Goal: Transaction & Acquisition: Book appointment/travel/reservation

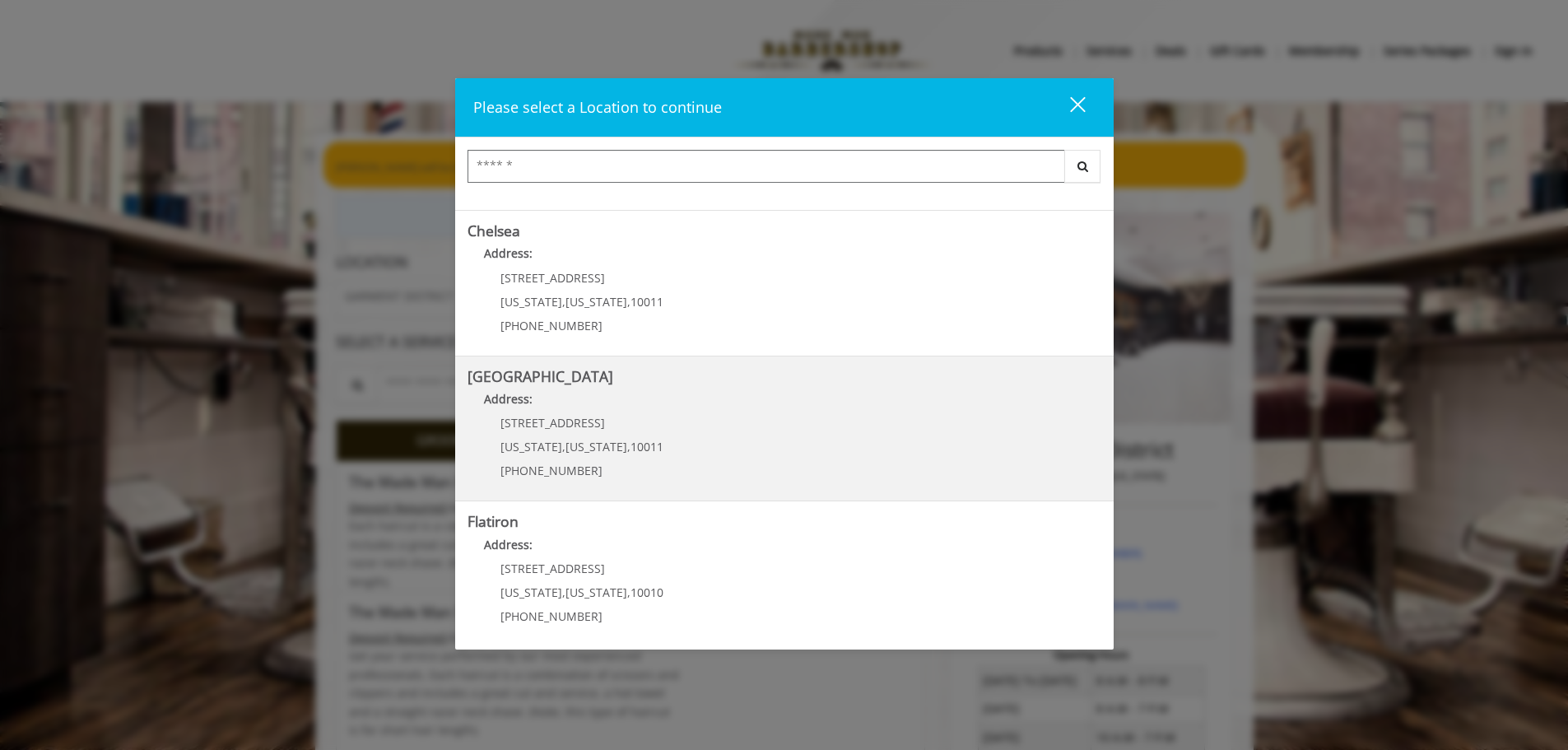
scroll to position [277, 0]
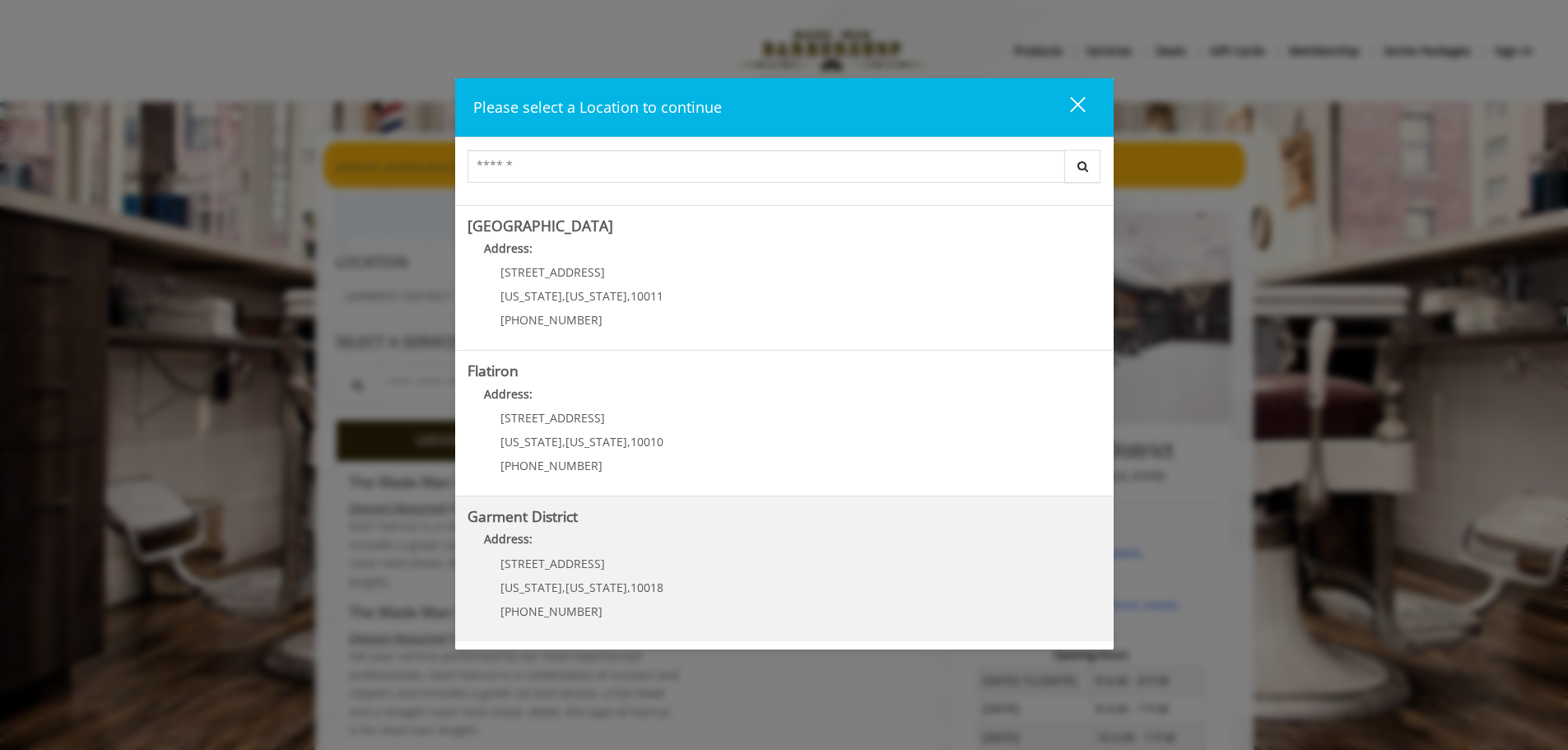
click at [642, 576] on div "1400 Broadway New York , New York , 10018 (212) 997-4247" at bounding box center [569, 592] width 204 height 71
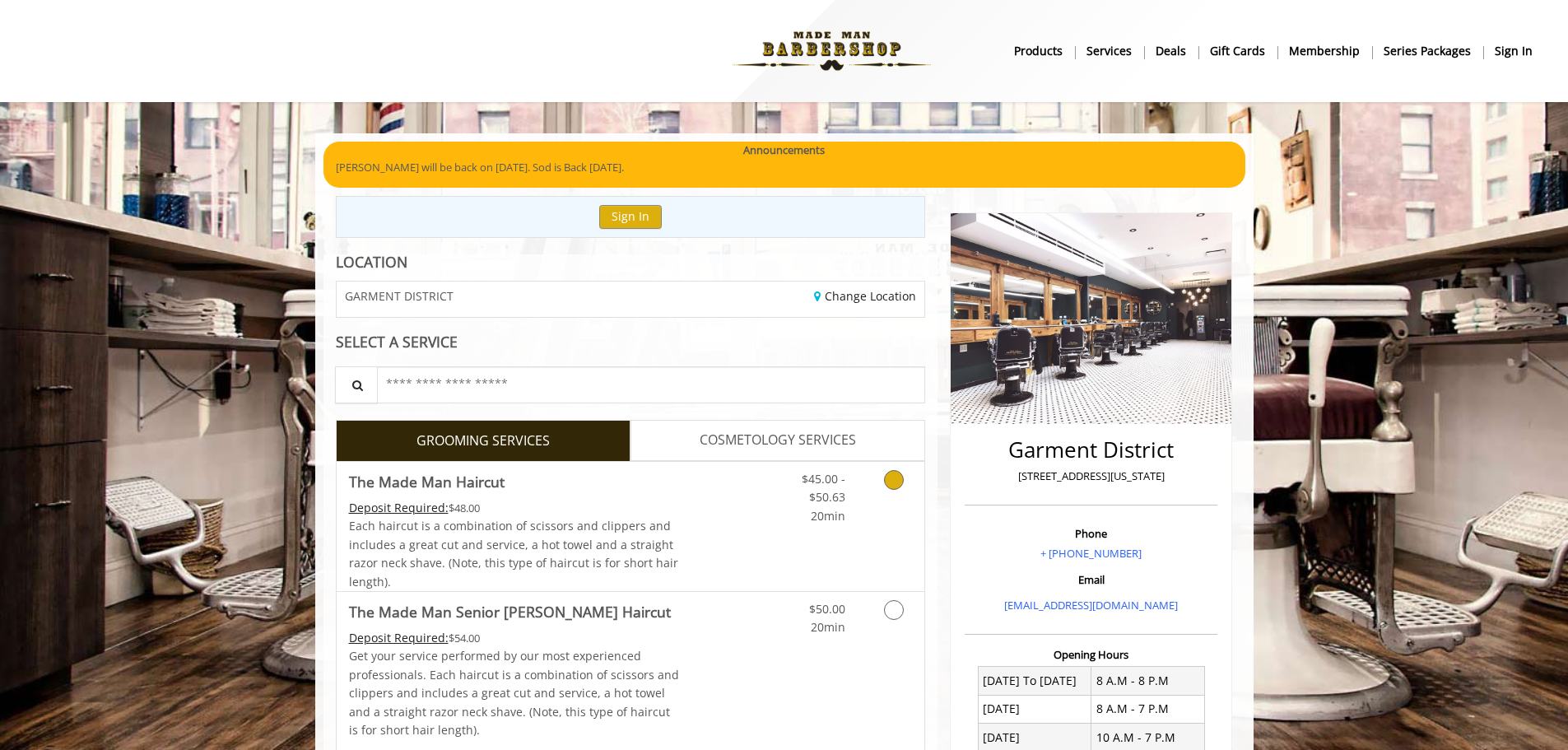
click at [879, 496] on link "Grooming services" at bounding box center [890, 493] width 42 height 64
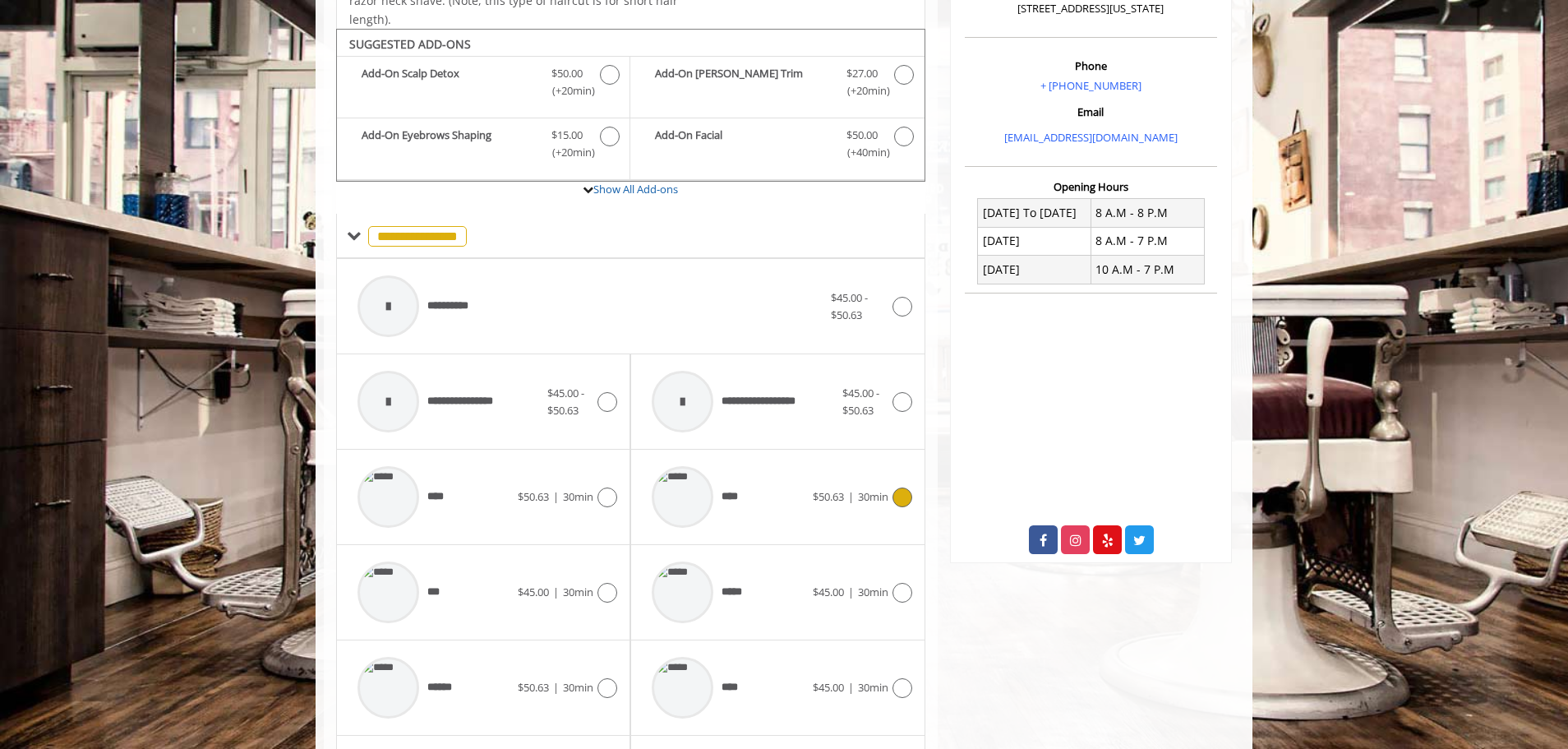
scroll to position [496, 0]
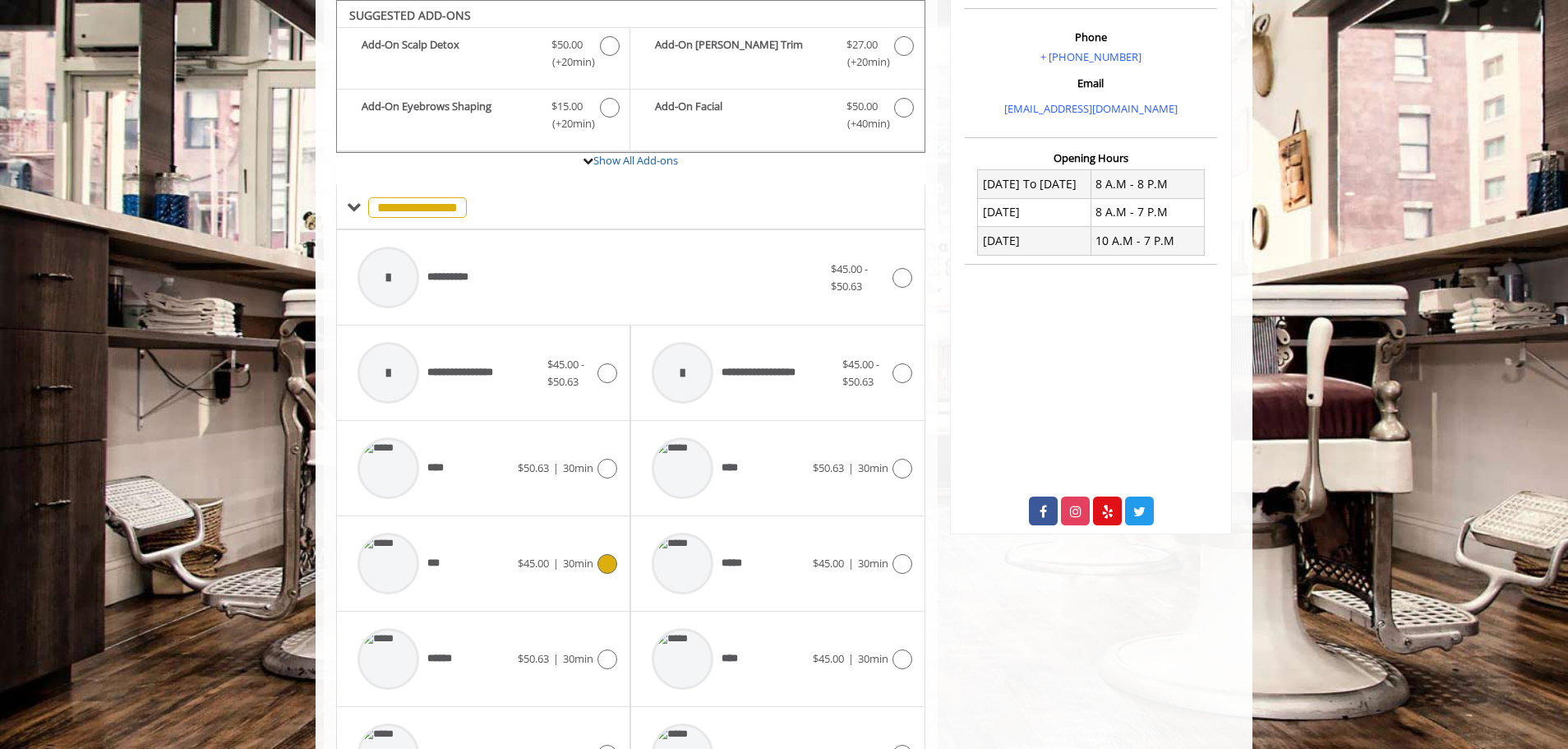
click at [551, 579] on div "*** $45.00 | 30min" at bounding box center [483, 564] width 268 height 78
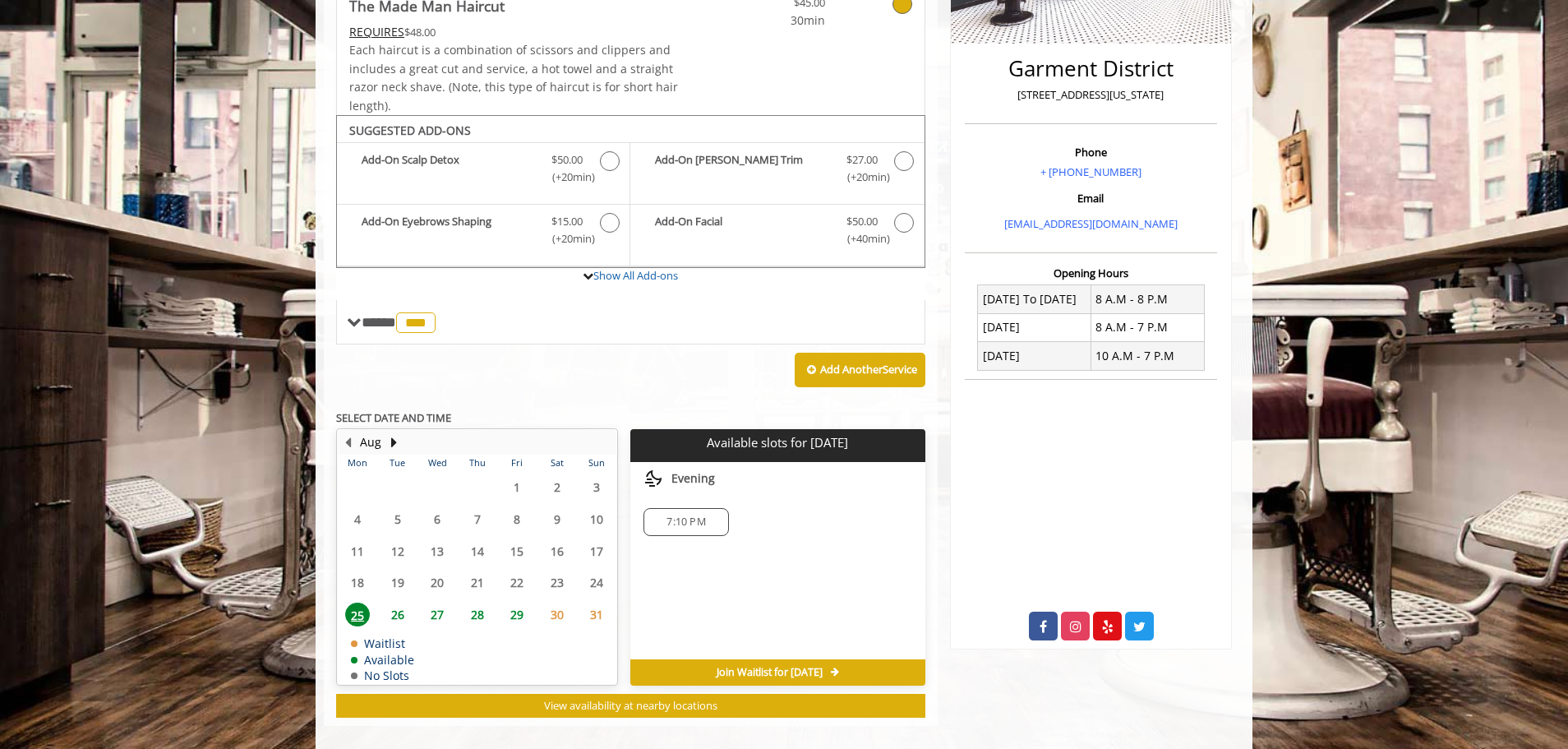
scroll to position [399, 0]
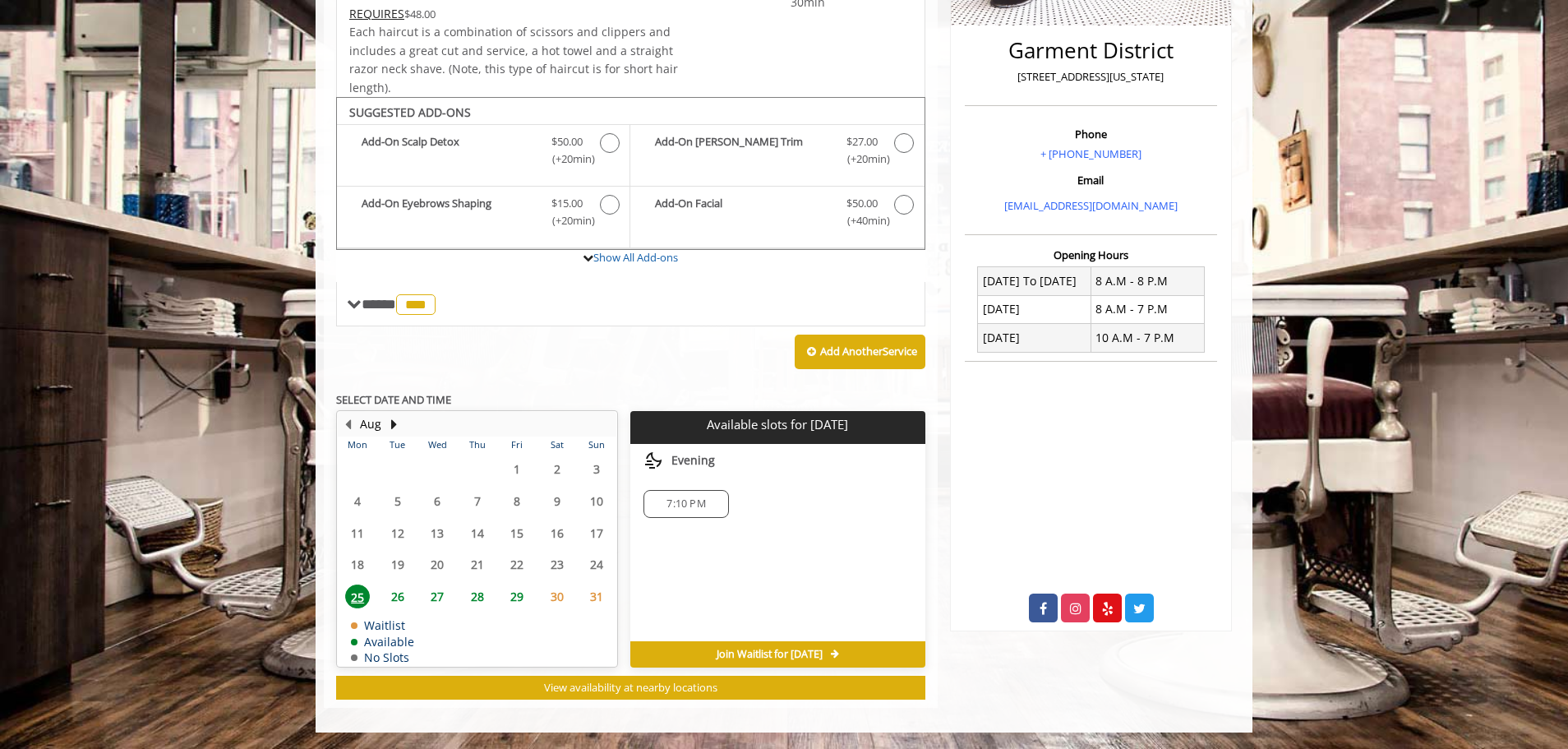
click at [401, 590] on span "26" at bounding box center [398, 596] width 25 height 24
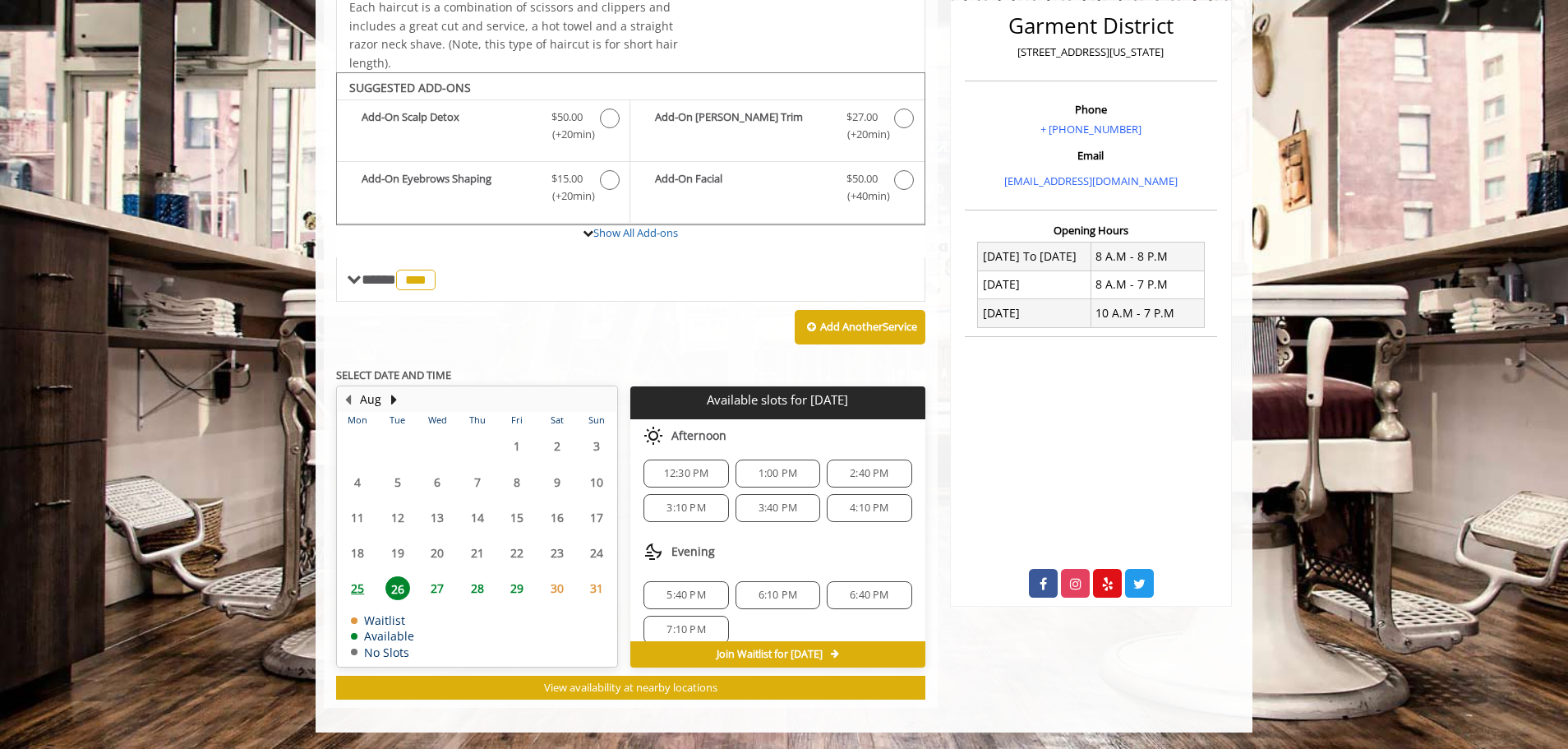
scroll to position [178, 0]
click at [439, 592] on span "27" at bounding box center [438, 588] width 25 height 24
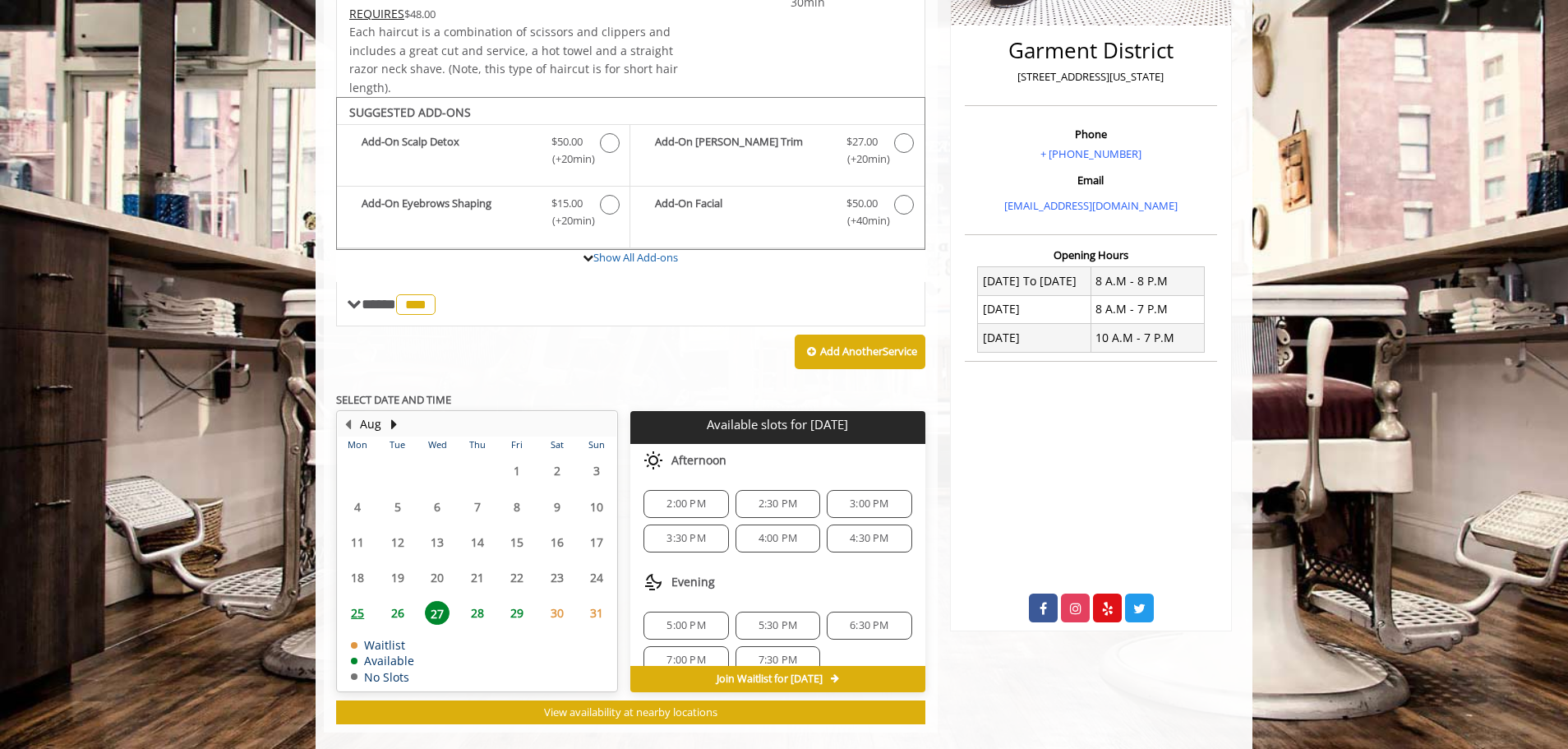
scroll to position [423, 0]
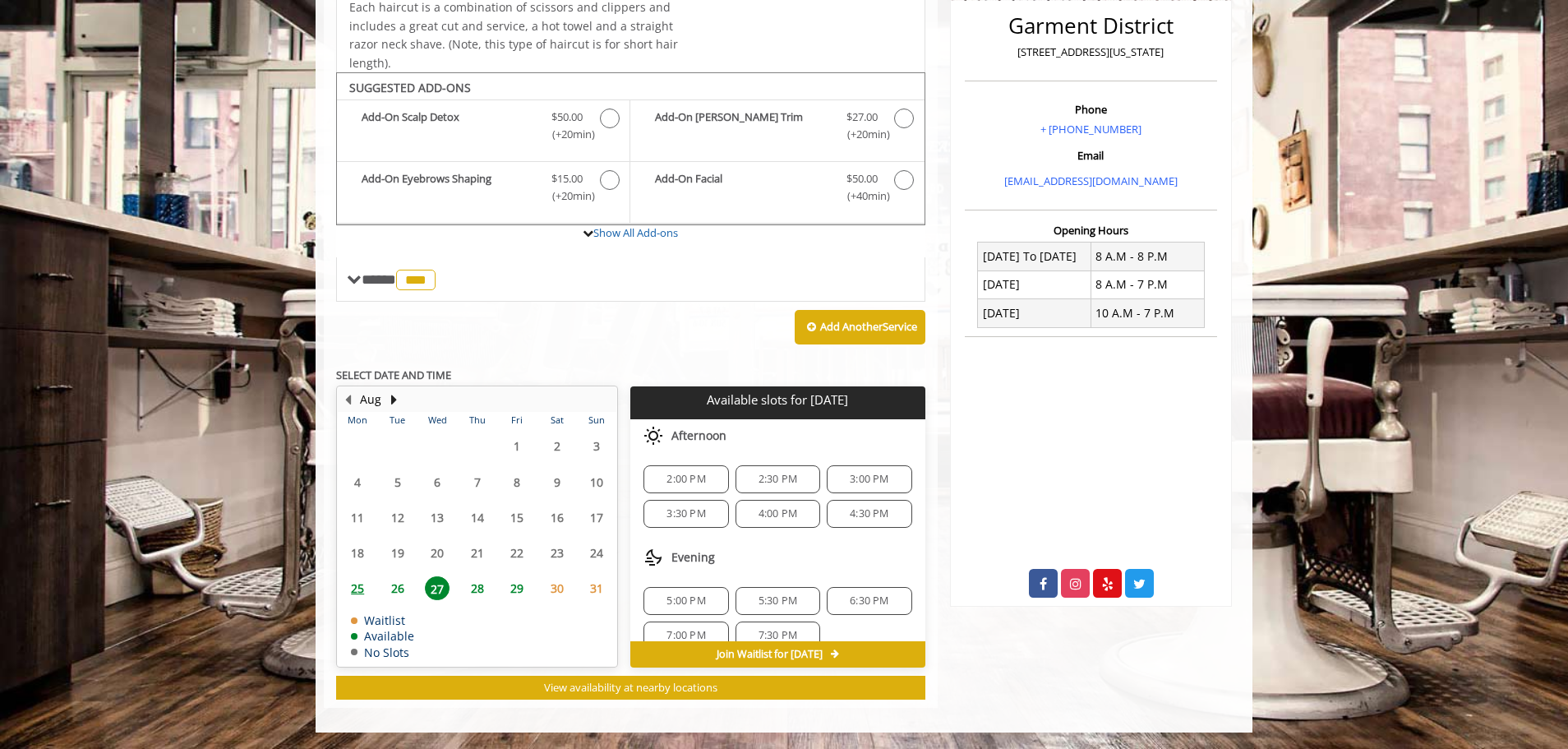
click at [477, 595] on span "28" at bounding box center [477, 588] width 25 height 24
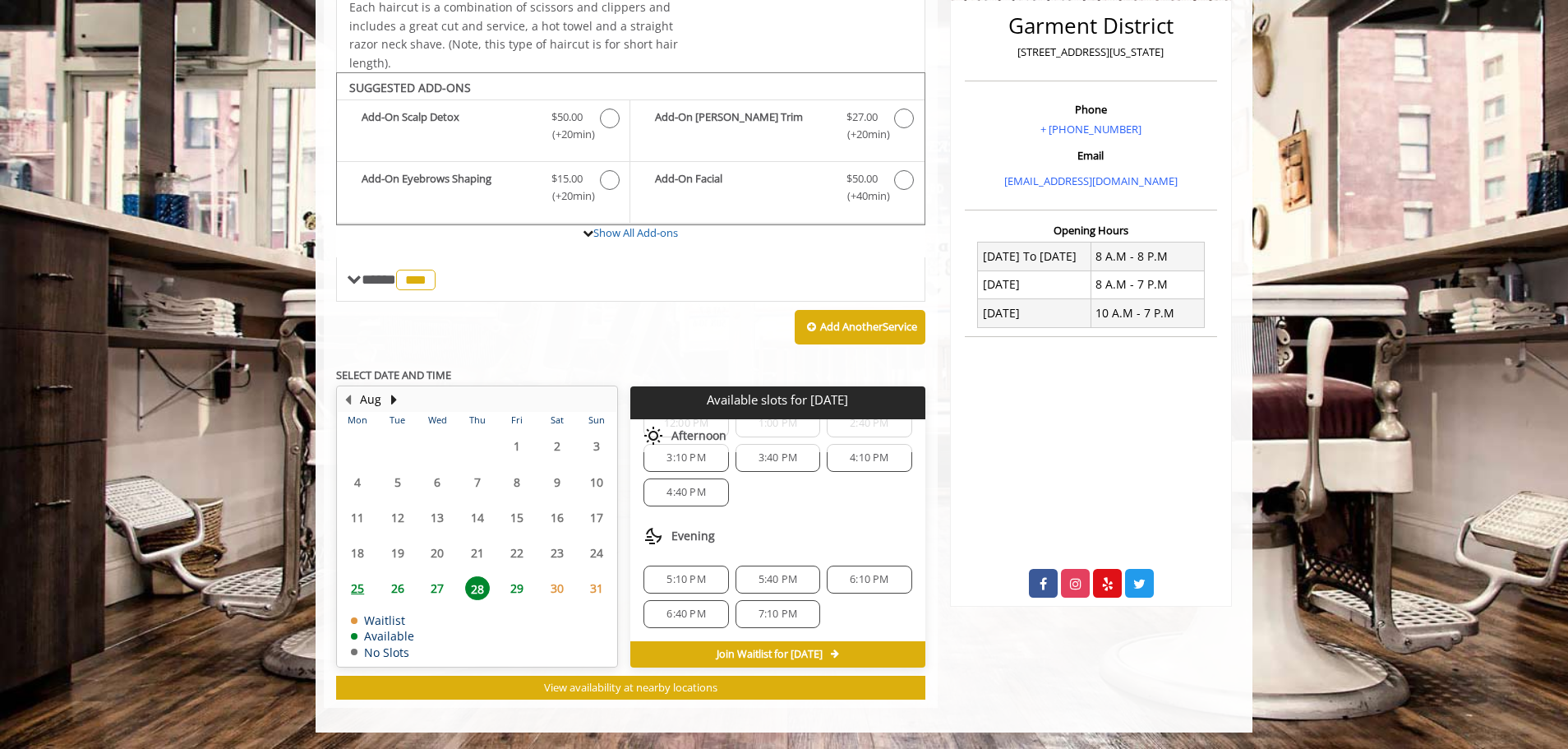
click at [443, 580] on span "27" at bounding box center [438, 588] width 25 height 24
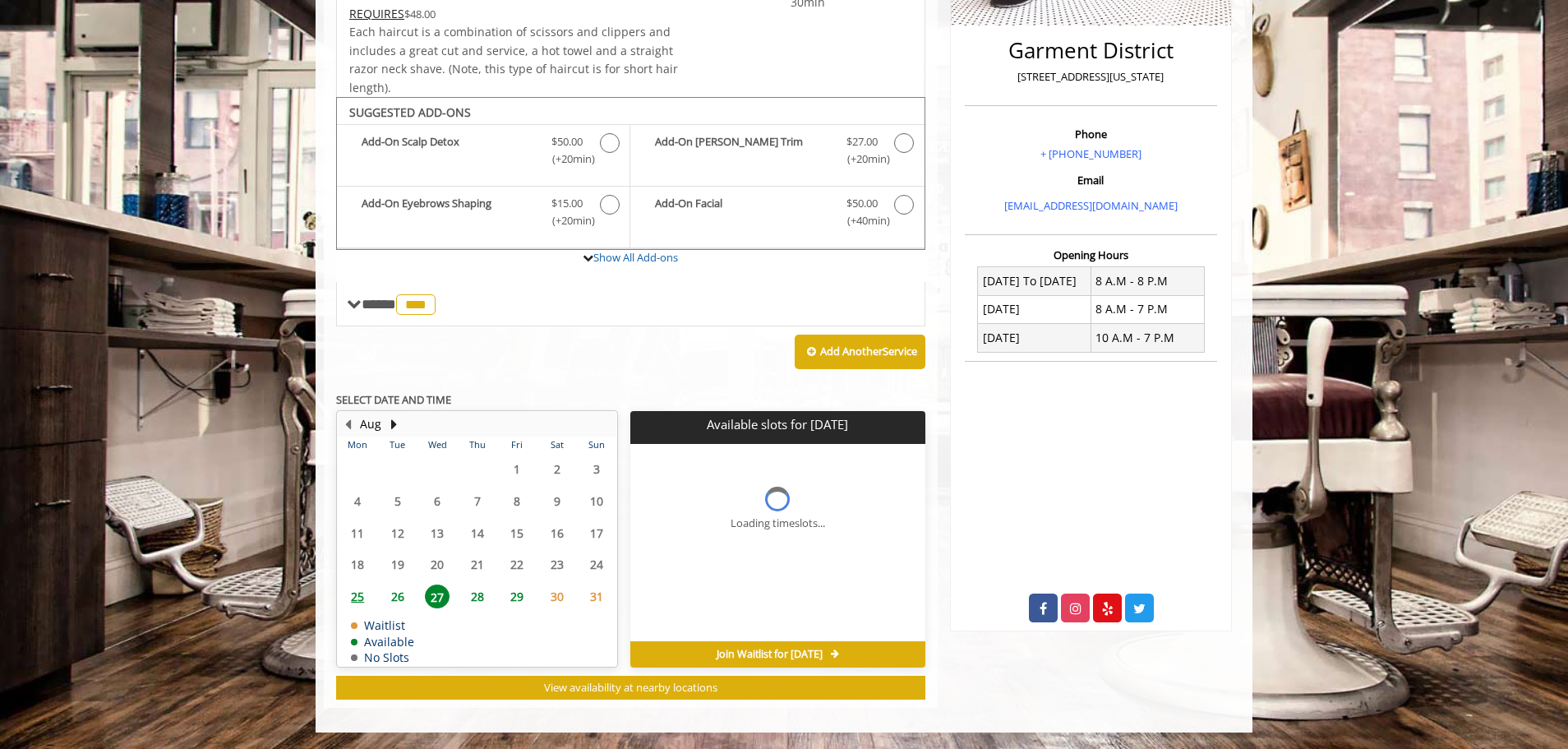
scroll to position [423, 0]
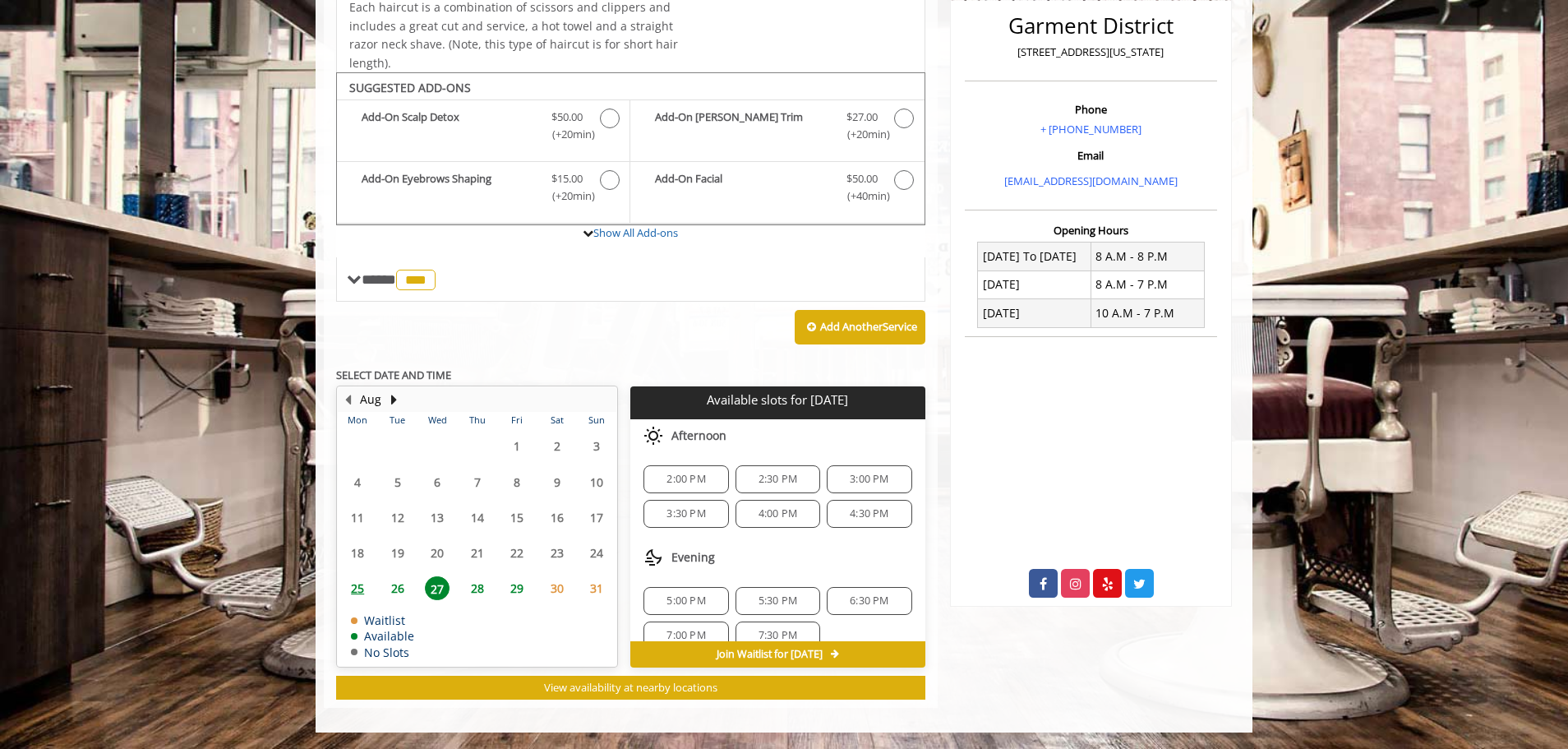
click at [402, 587] on span "26" at bounding box center [398, 588] width 25 height 24
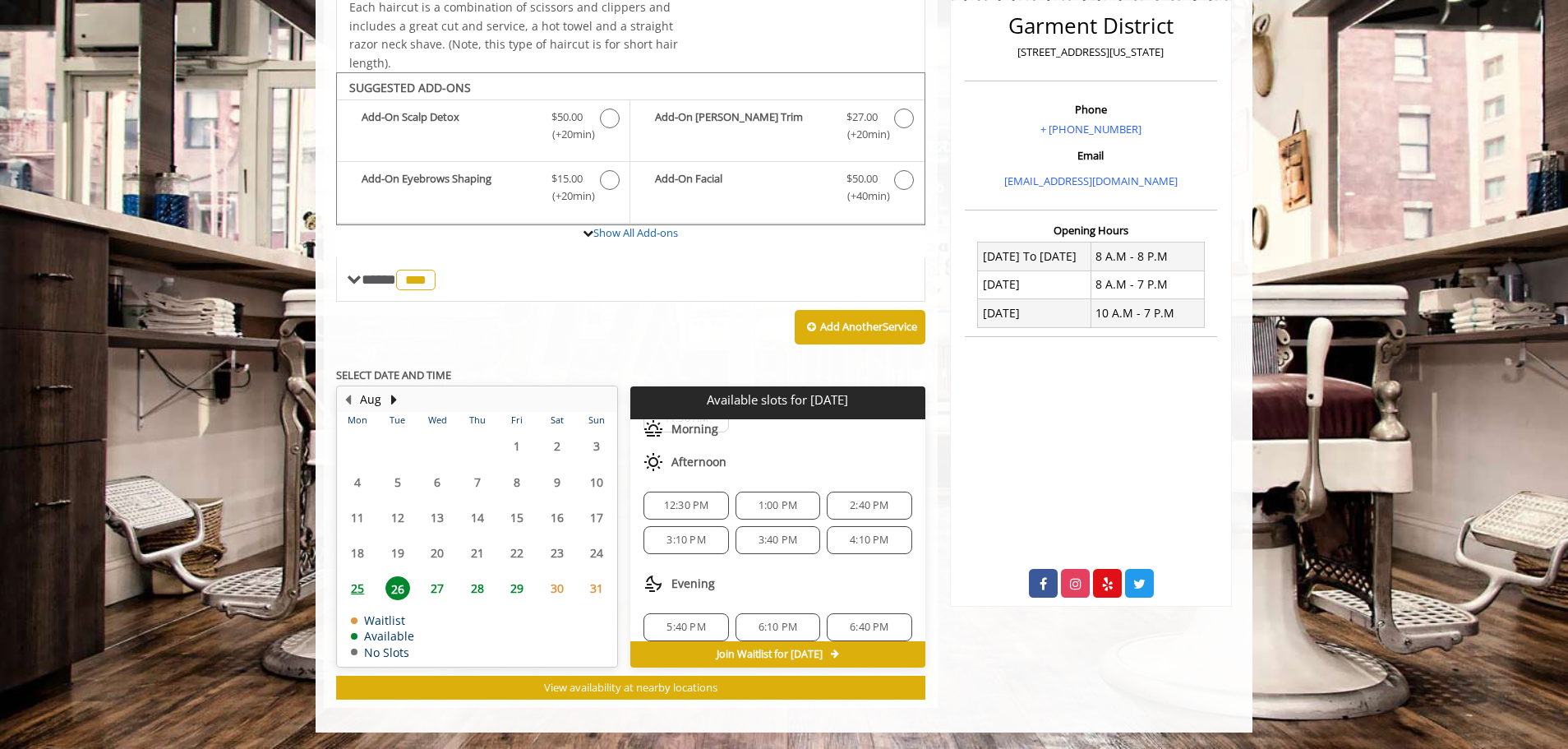
scroll to position [178, 0]
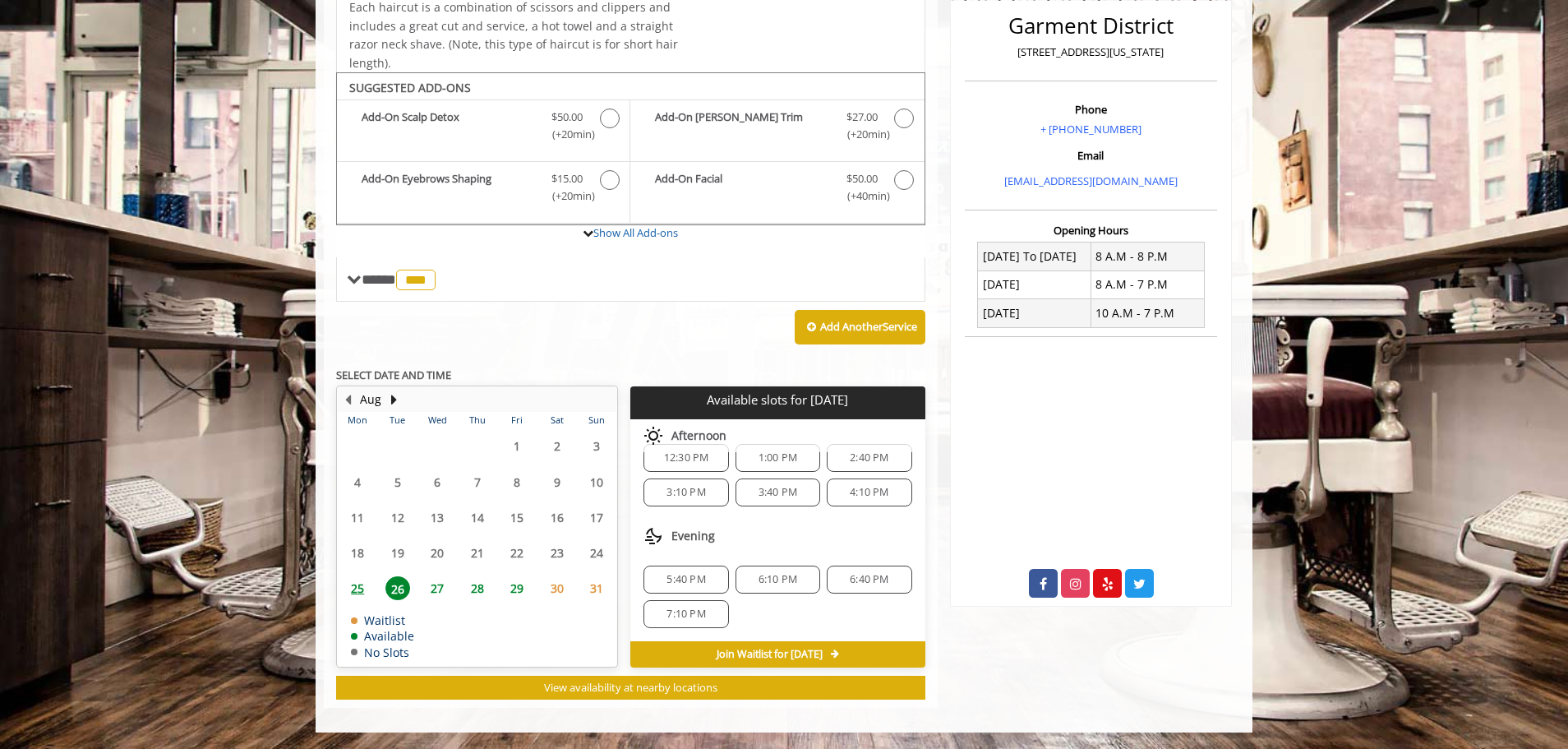
click at [666, 575] on span "5:40 PM" at bounding box center [685, 580] width 39 height 13
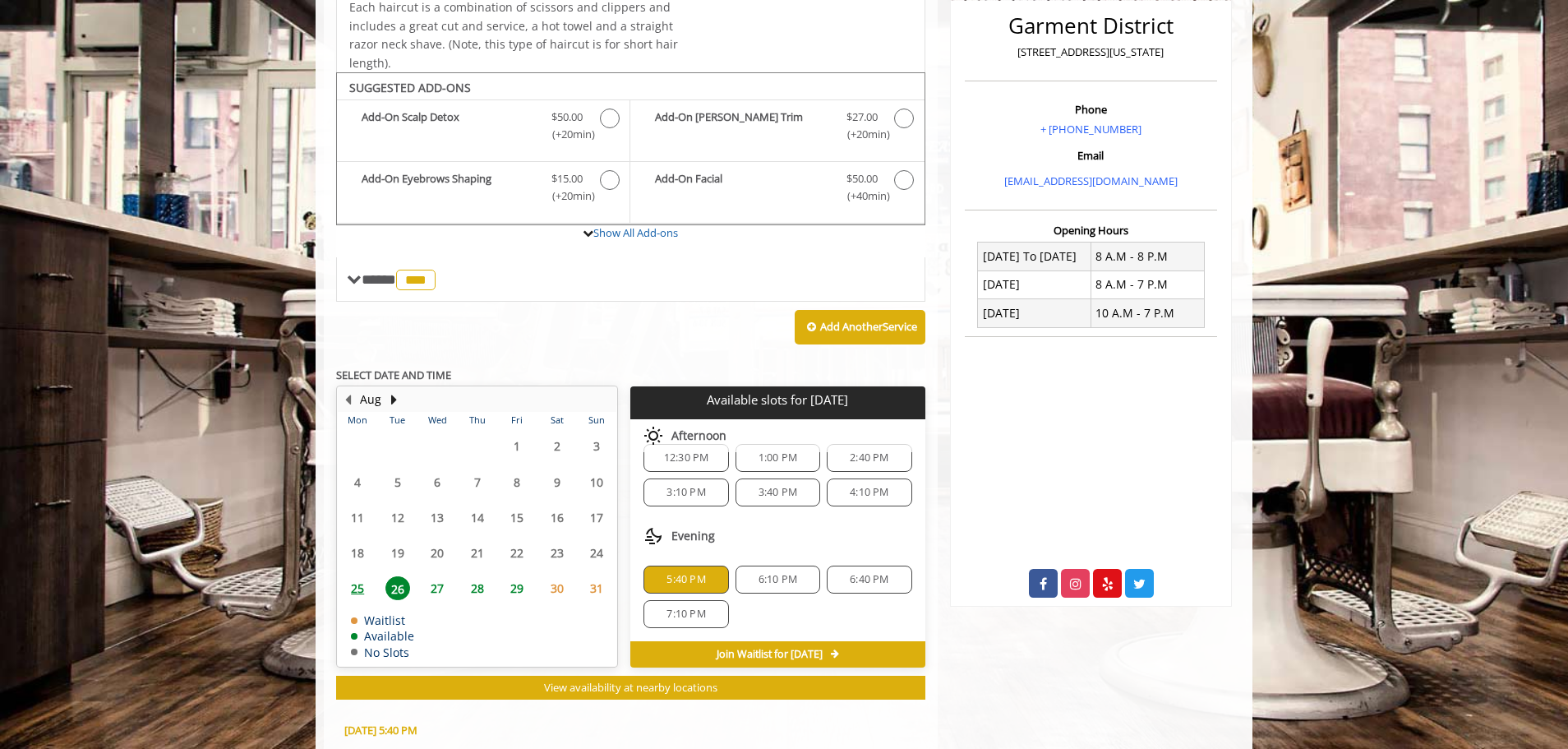
scroll to position [721, 0]
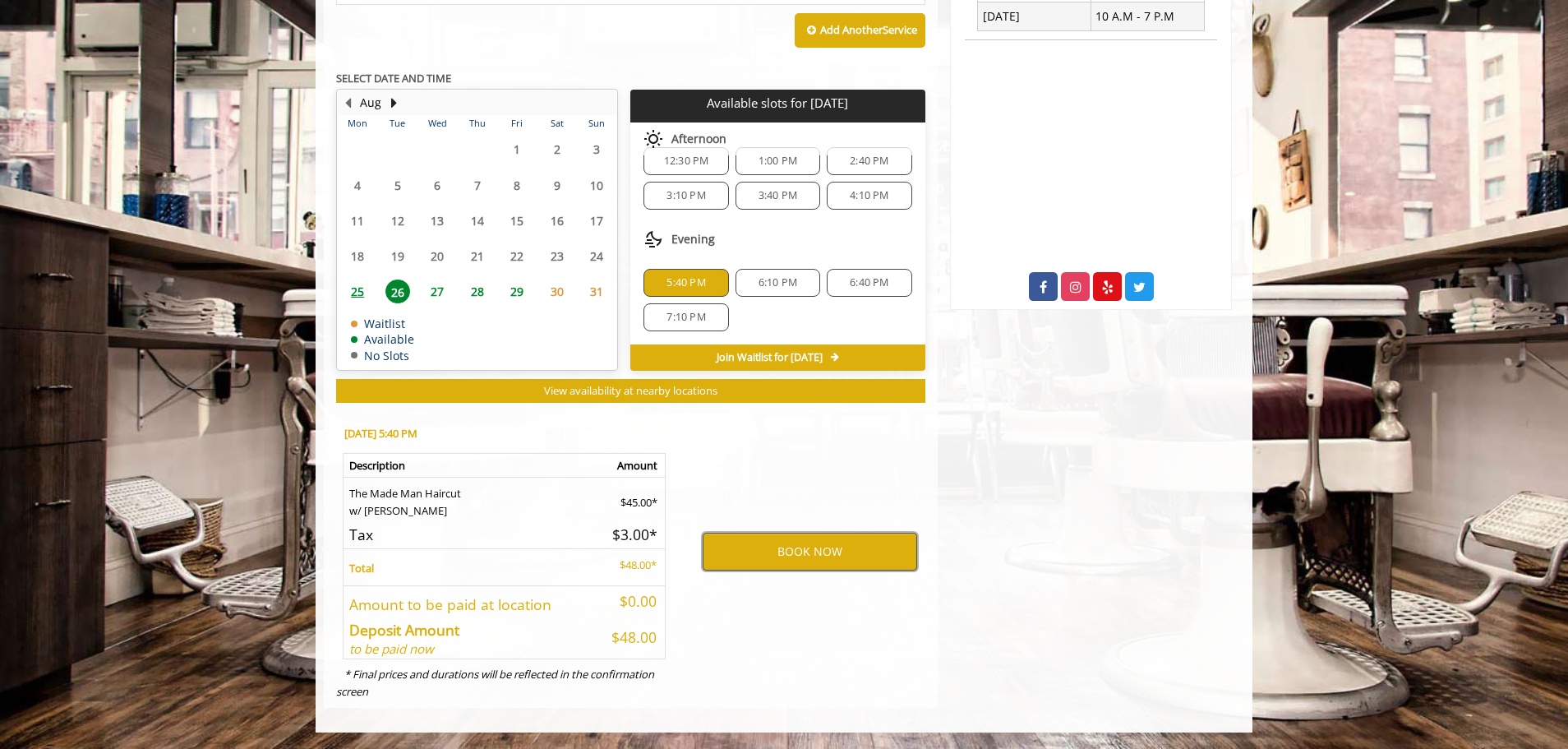
click at [722, 561] on button "BOOK NOW" at bounding box center [810, 552] width 215 height 38
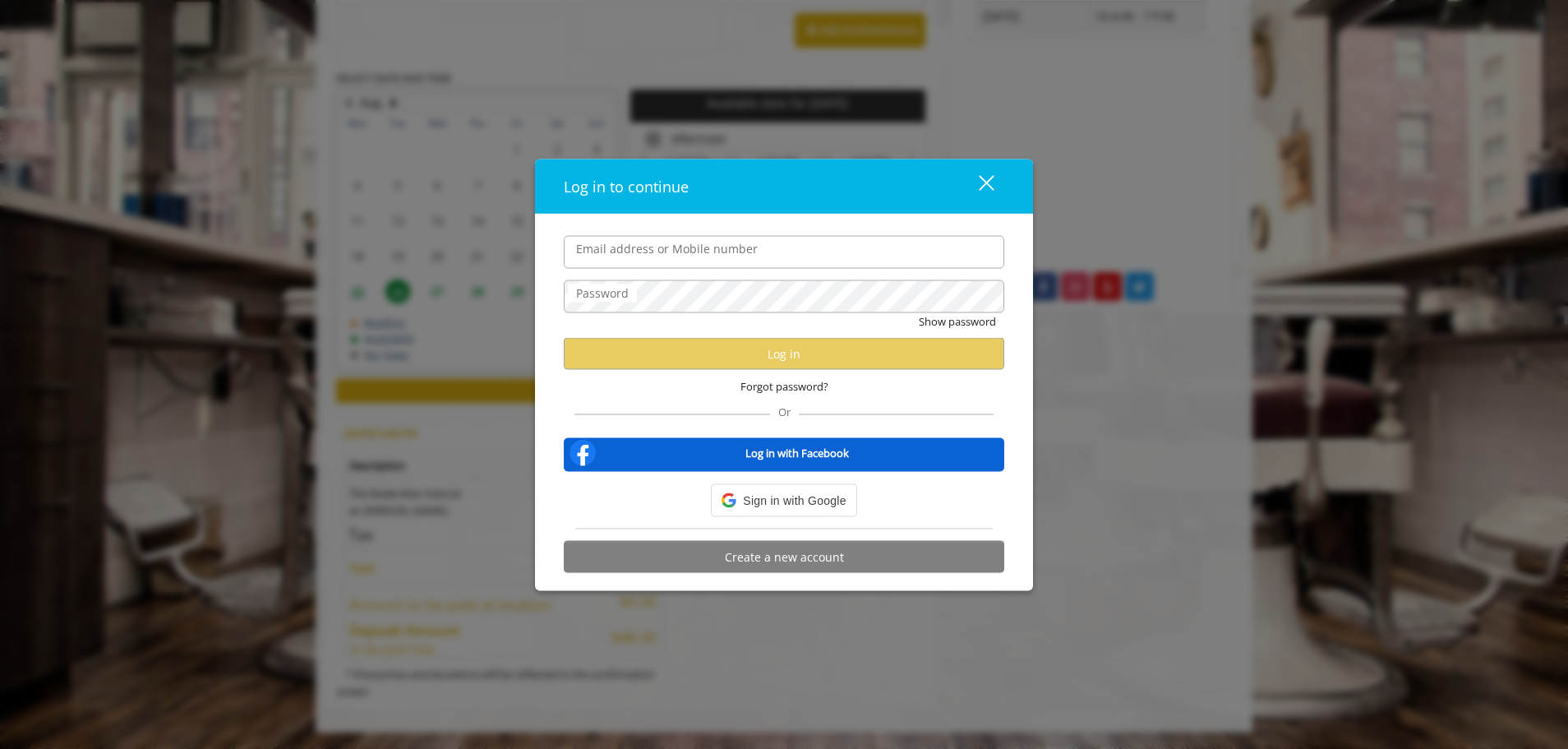
type input "**********"
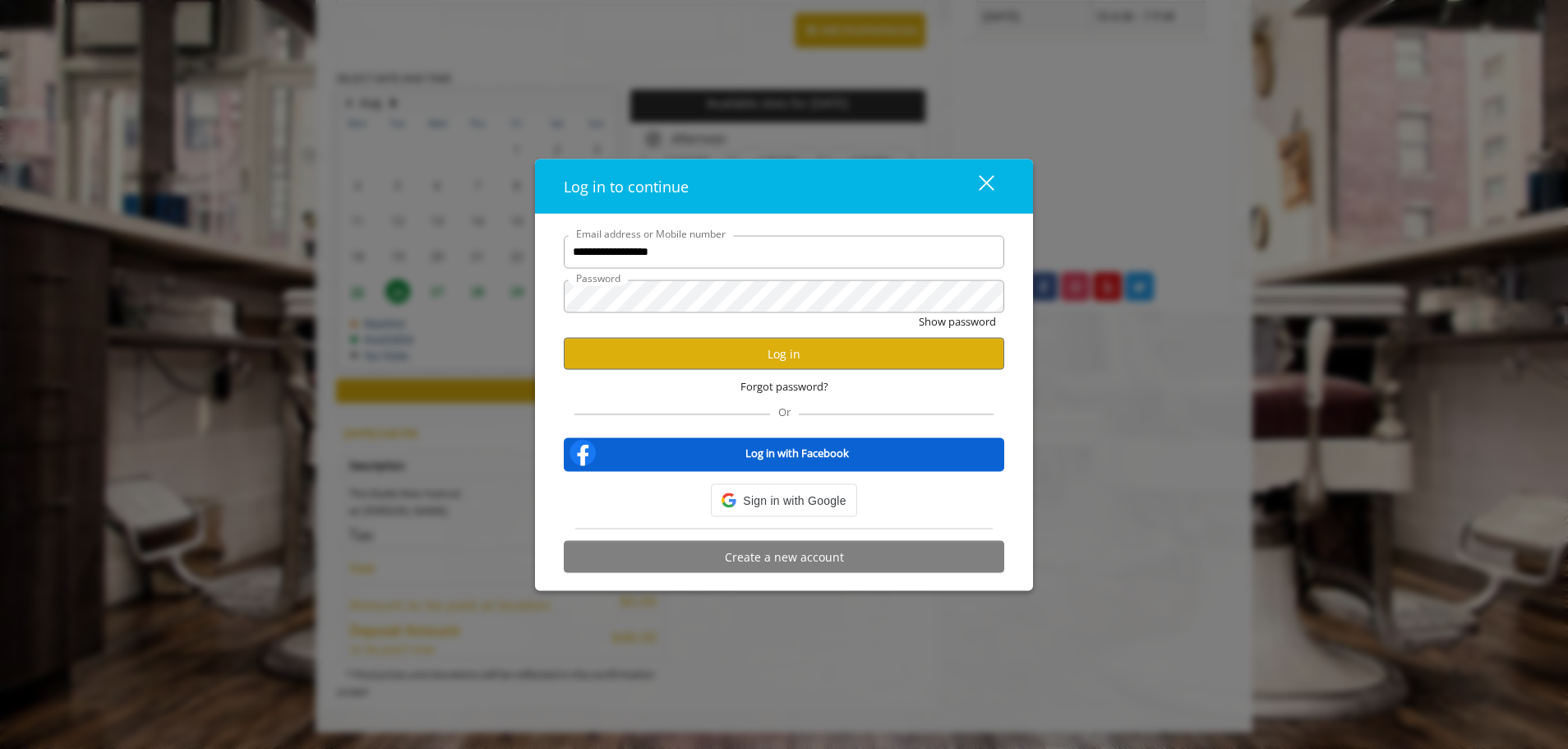
scroll to position [0, 0]
click at [679, 344] on button "Log in" at bounding box center [784, 354] width 440 height 32
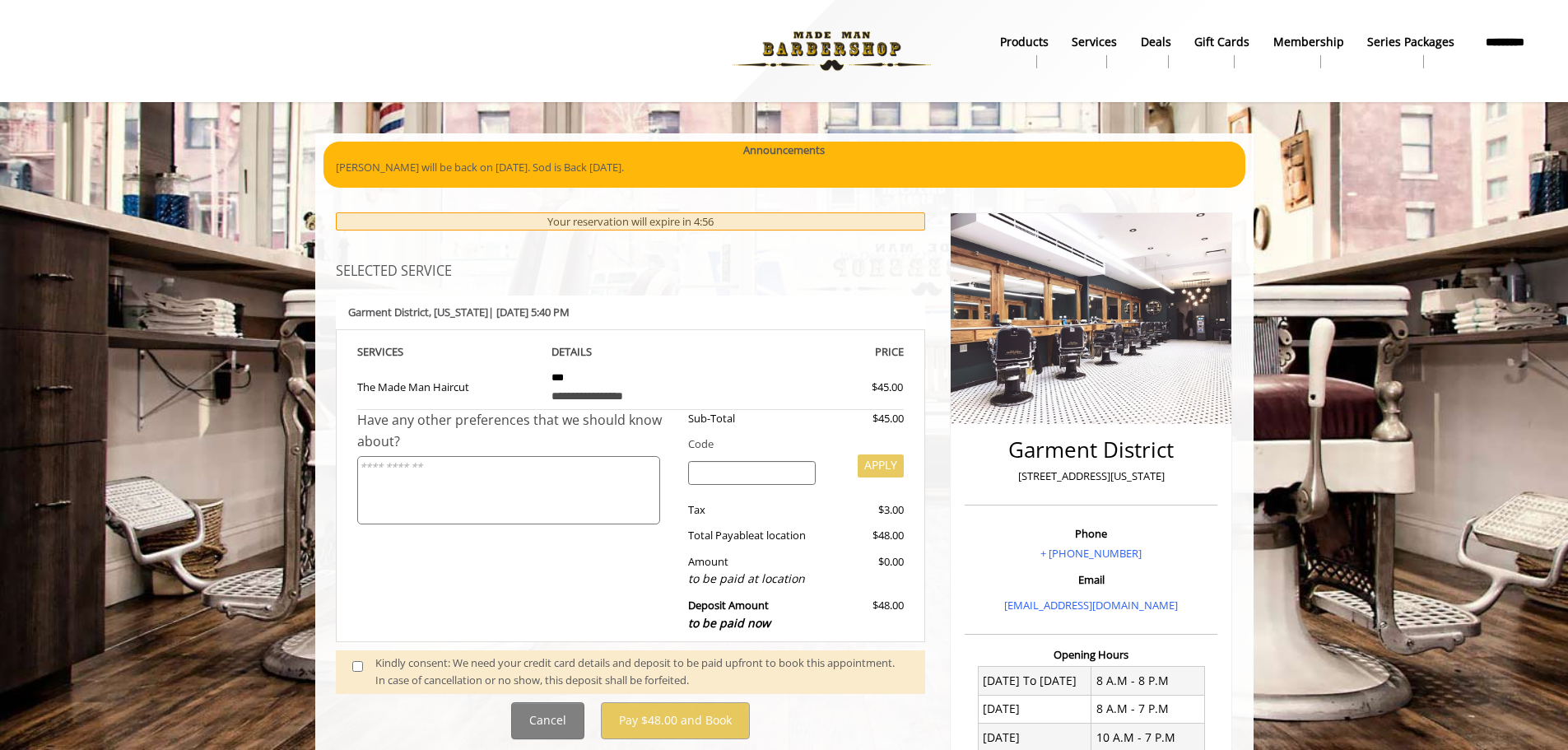
click at [412, 657] on div "Kindly consent: We need your credit card details and deposit to be paid upfront…" at bounding box center [641, 671] width 533 height 34
click at [363, 666] on span at bounding box center [364, 671] width 48 height 34
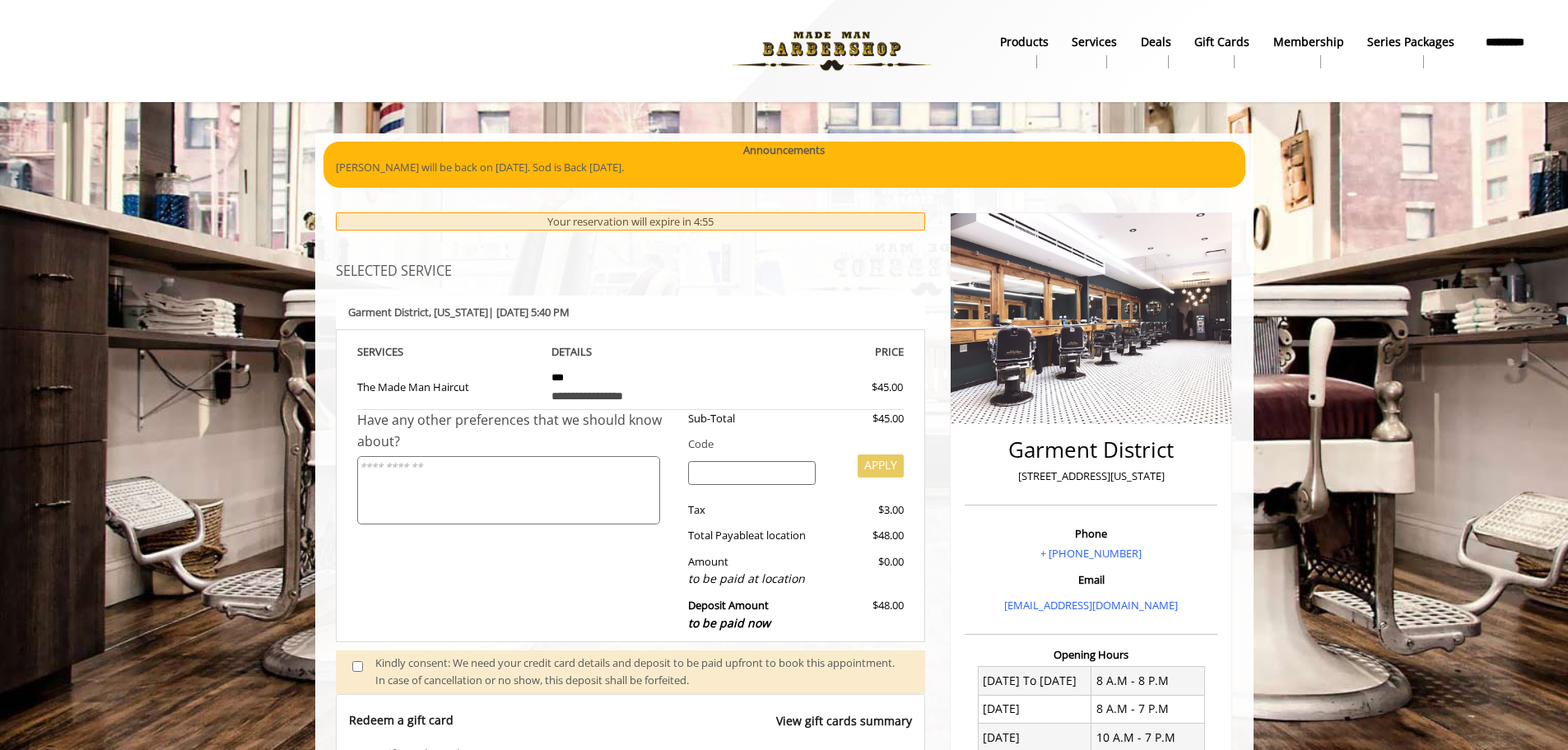
scroll to position [539, 0]
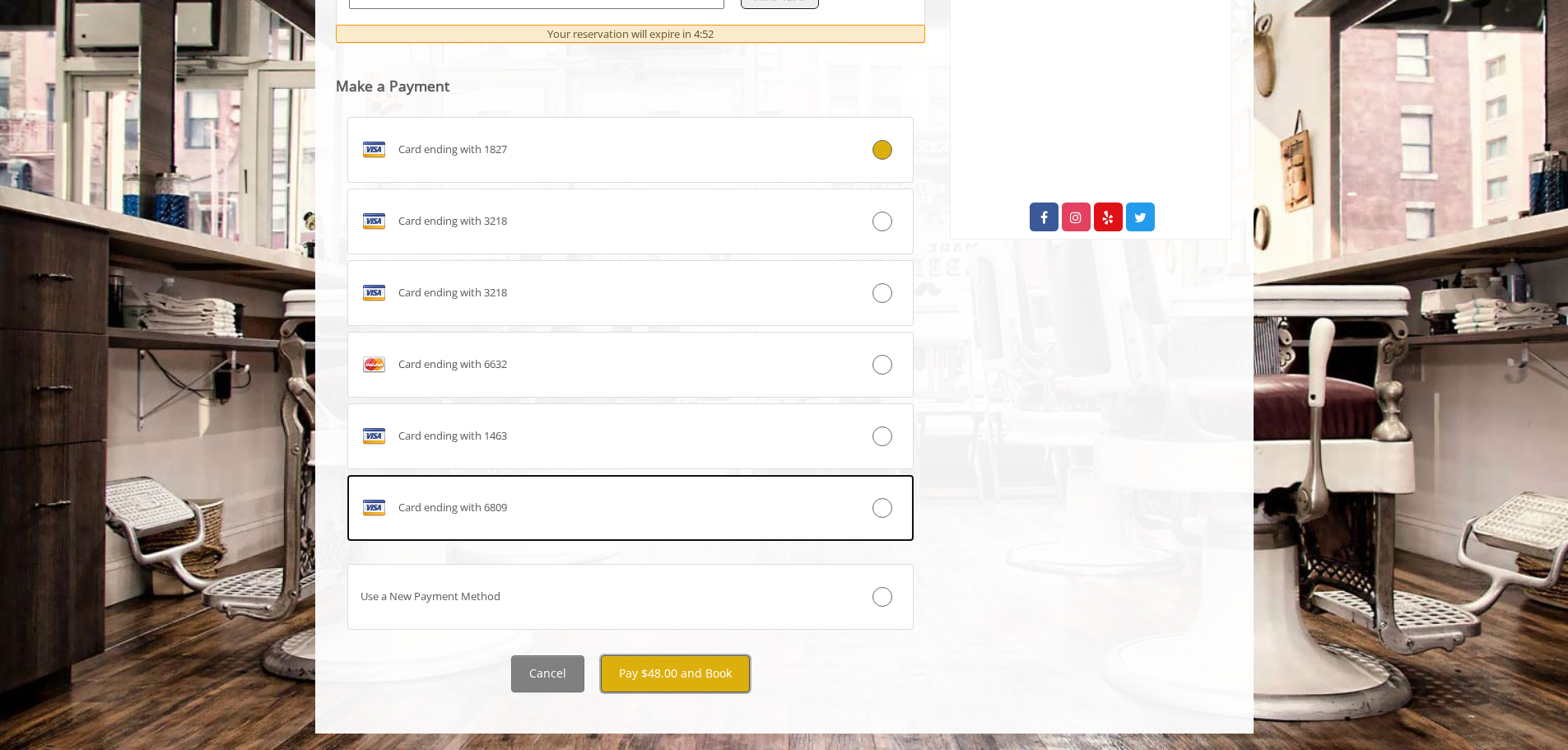
click at [691, 682] on button "Pay $48.00 and Book" at bounding box center [675, 673] width 149 height 37
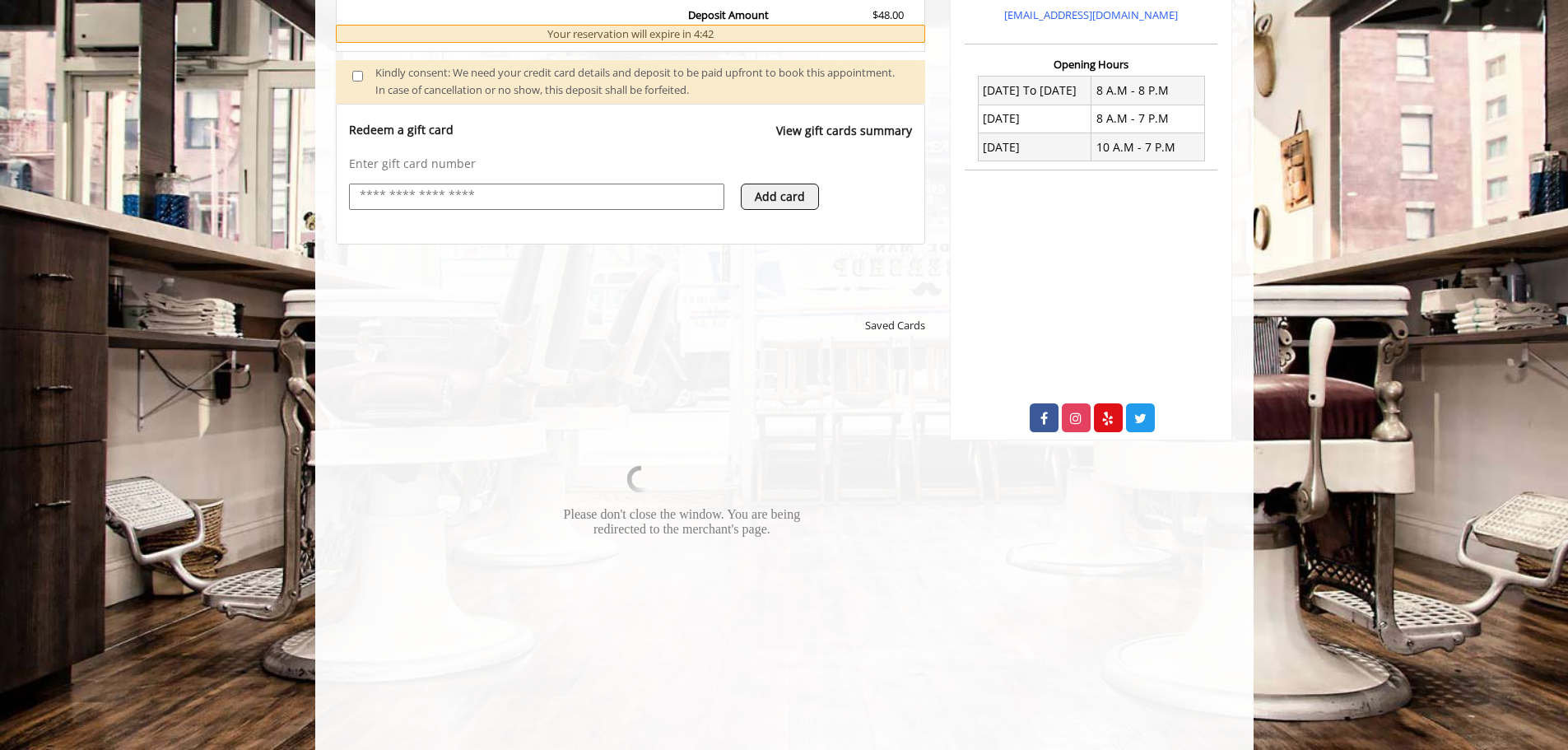
scroll to position [621, 0]
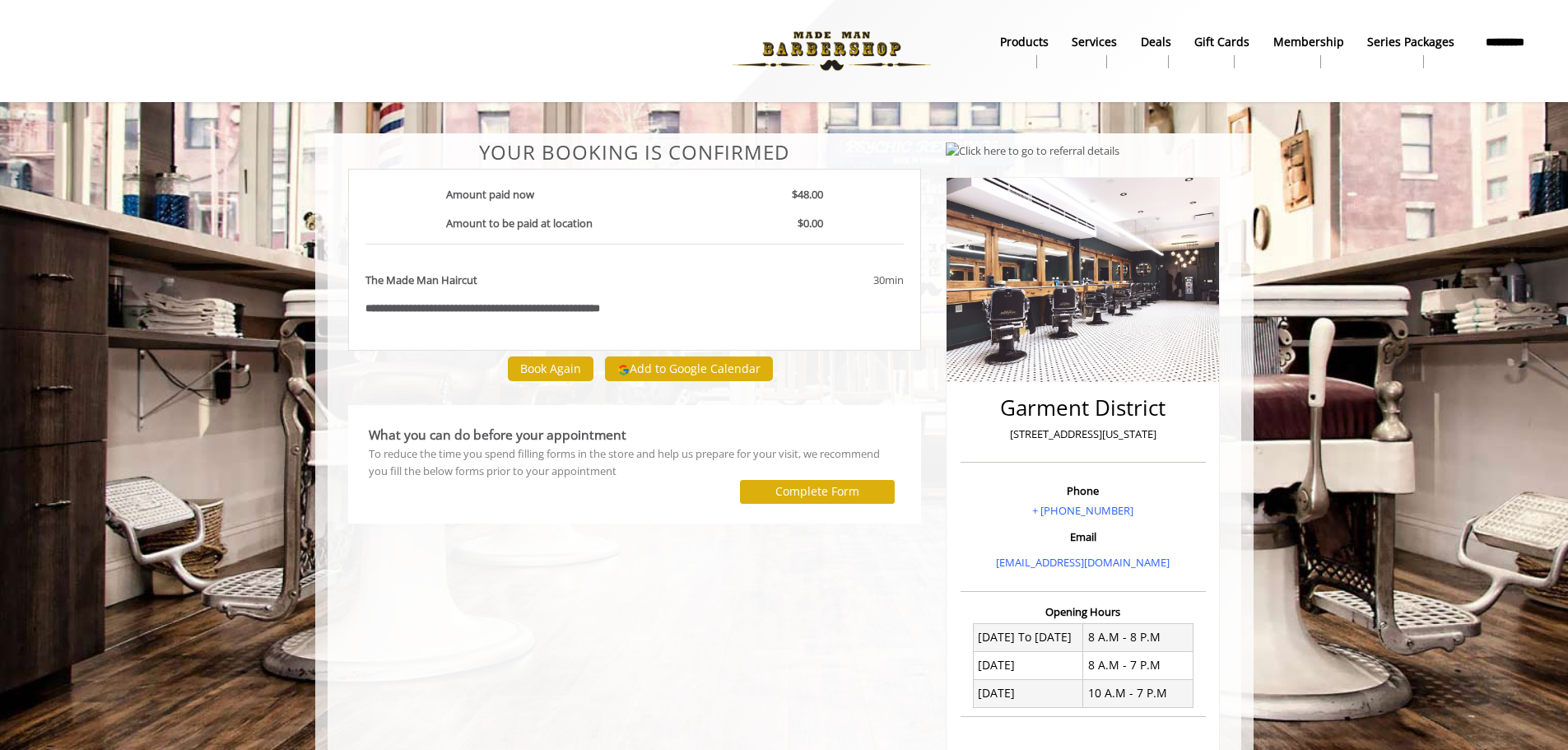
click at [548, 466] on div "To reduce the time you spend filling forms in the store and help us prepare for…" at bounding box center [635, 463] width 532 height 34
